Goal: Use online tool/utility: Utilize a website feature to perform a specific function

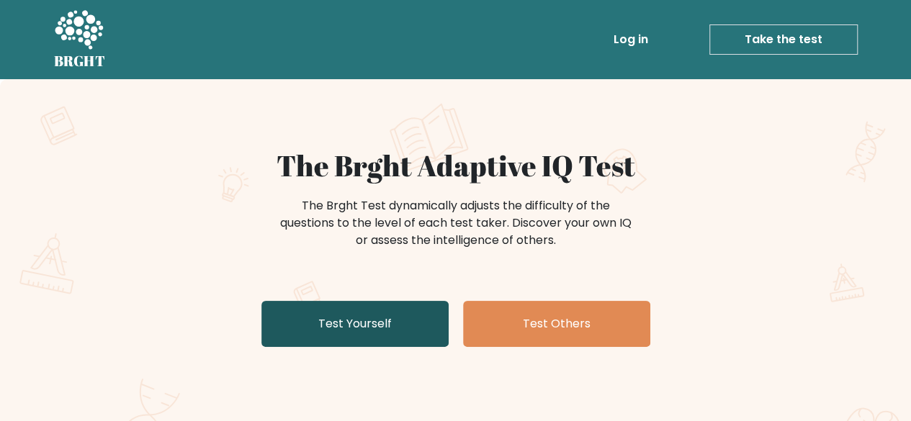
click at [364, 318] on link "Test Yourself" at bounding box center [354, 324] width 187 height 46
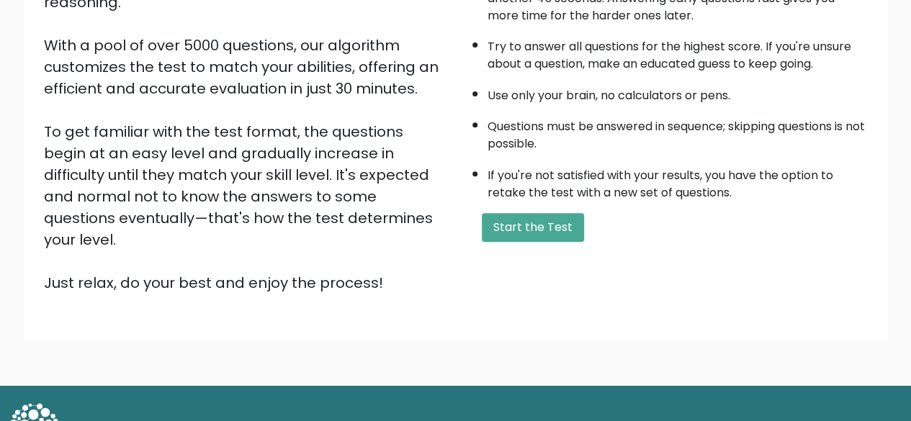
scroll to position [233, 0]
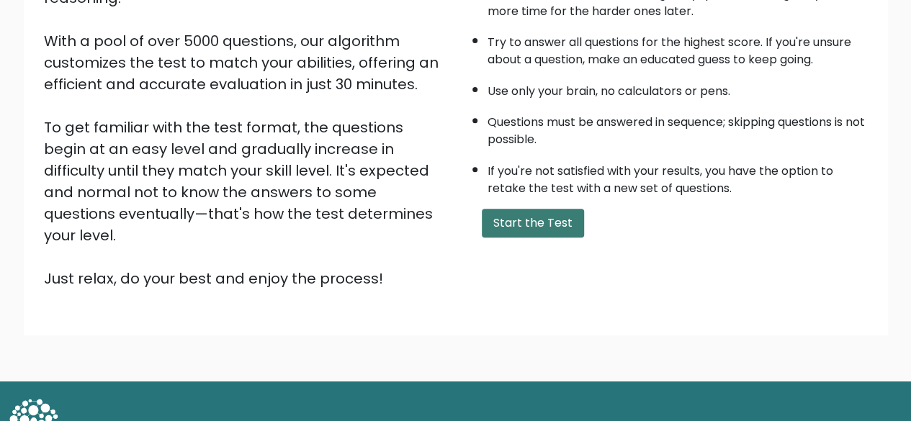
click at [525, 215] on button "Start the Test" at bounding box center [533, 223] width 102 height 29
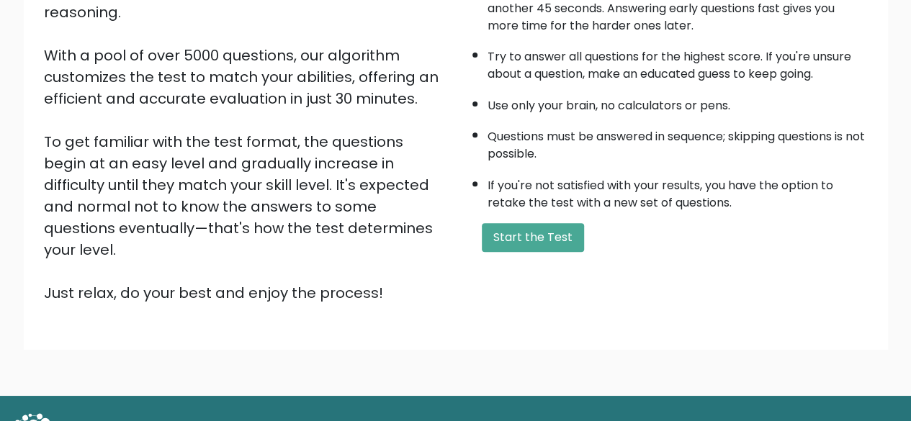
scroll to position [58, 0]
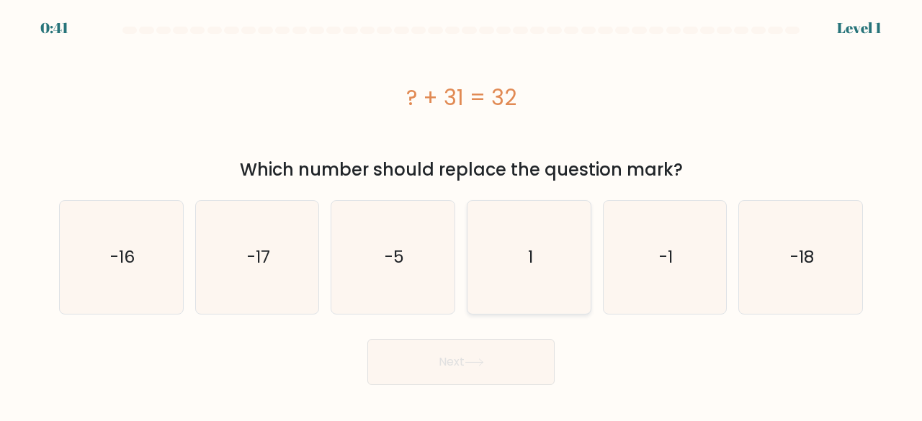
click at [539, 267] on icon "1" at bounding box center [528, 257] width 113 height 113
click at [461, 215] on input "d. 1" at bounding box center [461, 213] width 1 height 4
radio input "true"
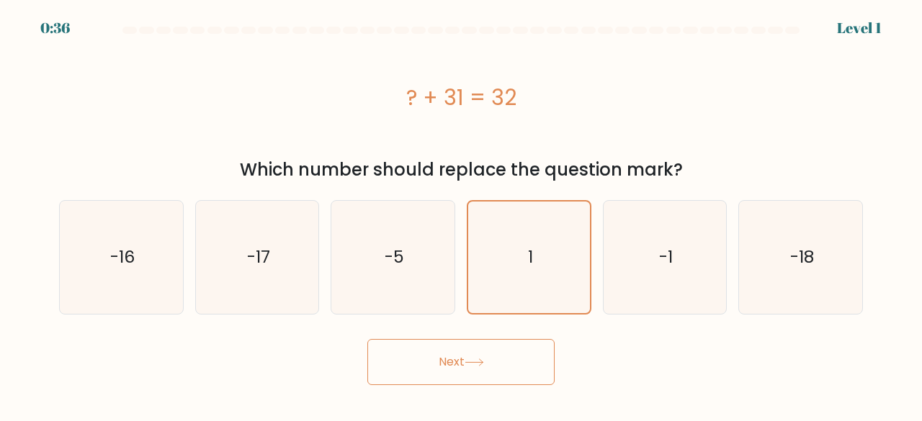
click at [477, 349] on button "Next" at bounding box center [460, 362] width 187 height 46
